Goal: Find specific page/section: Find specific page/section

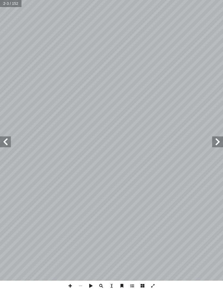
click at [2, 144] on span at bounding box center [5, 142] width 11 height 11
click at [5, 145] on span at bounding box center [5, 142] width 11 height 11
click at [9, 142] on span at bounding box center [5, 142] width 11 height 11
click at [8, 141] on span at bounding box center [5, 142] width 11 height 11
click at [10, 143] on span at bounding box center [5, 142] width 11 height 11
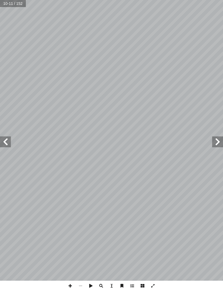
click at [8, 143] on span at bounding box center [5, 142] width 11 height 11
click at [8, 141] on span at bounding box center [5, 142] width 11 height 11
click at [8, 145] on span at bounding box center [5, 142] width 11 height 11
click at [6, 140] on span at bounding box center [5, 142] width 11 height 11
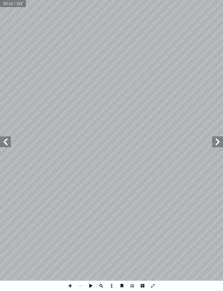
click at [7, 137] on span at bounding box center [5, 142] width 11 height 11
click at [6, 137] on span at bounding box center [5, 142] width 11 height 11
click at [5, 138] on span at bounding box center [5, 142] width 11 height 11
click at [4, 137] on span at bounding box center [5, 142] width 11 height 11
click at [3, 137] on span at bounding box center [5, 142] width 11 height 11
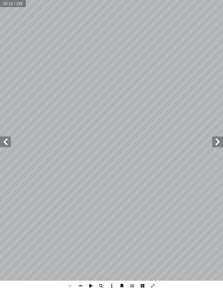
click at [3, 141] on span at bounding box center [5, 142] width 11 height 11
click at [4, 143] on span at bounding box center [5, 142] width 11 height 11
click at [3, 141] on span at bounding box center [5, 142] width 11 height 11
click at [213, 138] on span at bounding box center [217, 142] width 11 height 11
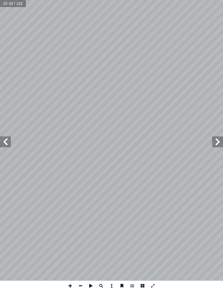
click at [5, 140] on span at bounding box center [5, 142] width 11 height 11
click at [4, 138] on span at bounding box center [5, 142] width 11 height 11
click at [6, 140] on span at bounding box center [5, 142] width 11 height 11
click at [4, 139] on span at bounding box center [5, 142] width 11 height 11
click at [4, 137] on span at bounding box center [5, 142] width 11 height 11
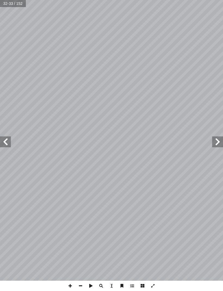
click at [4, 137] on span at bounding box center [5, 142] width 11 height 11
click at [5, 137] on span at bounding box center [5, 142] width 11 height 11
click at [10, 141] on span at bounding box center [5, 142] width 11 height 11
click at [8, 138] on span at bounding box center [5, 142] width 11 height 11
click at [4, 139] on span at bounding box center [5, 142] width 11 height 11
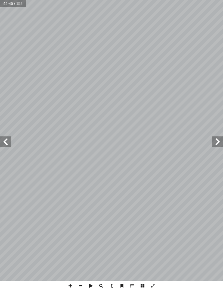
click at [6, 138] on span at bounding box center [5, 142] width 11 height 11
